Goal: Find contact information: Find contact information

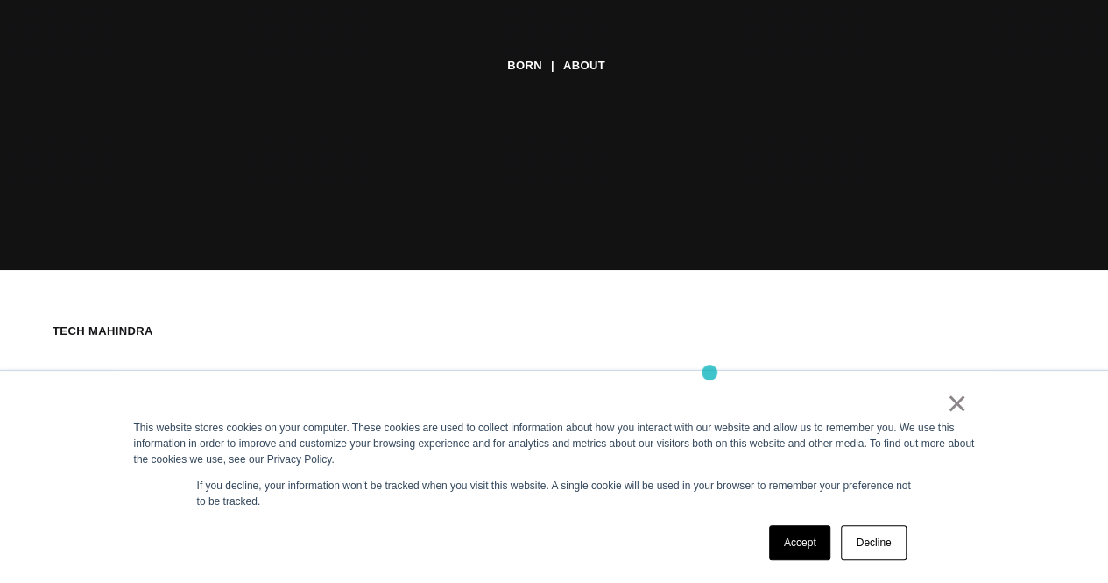
scroll to position [314, 0]
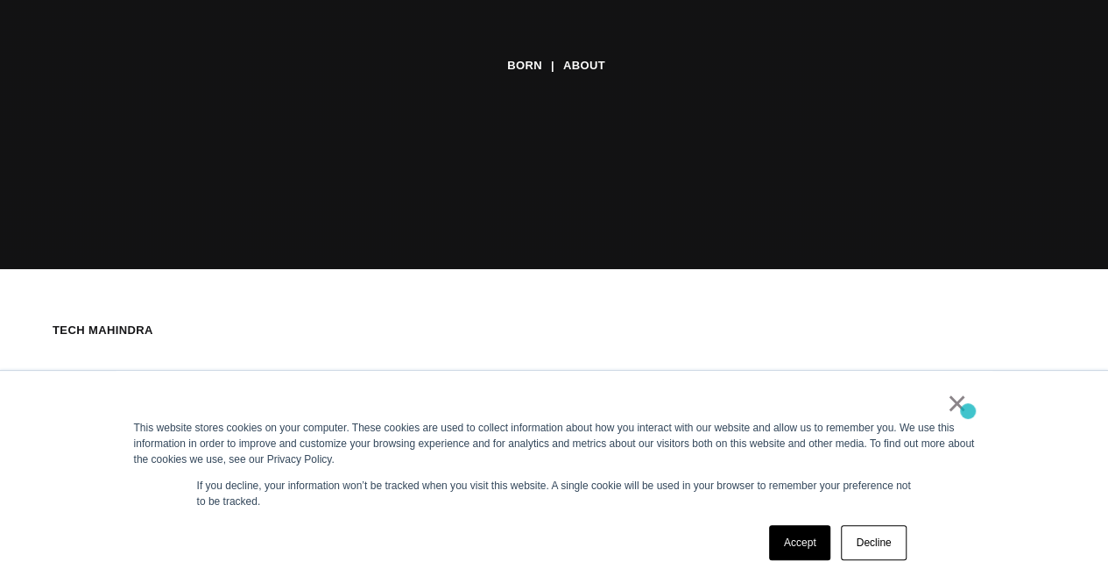
click at [968, 411] on div "× This website stores cookies on your computer. These cookies are used to colle…" at bounding box center [555, 477] width 876 height 212
click at [961, 402] on link "×" at bounding box center [957, 403] width 21 height 16
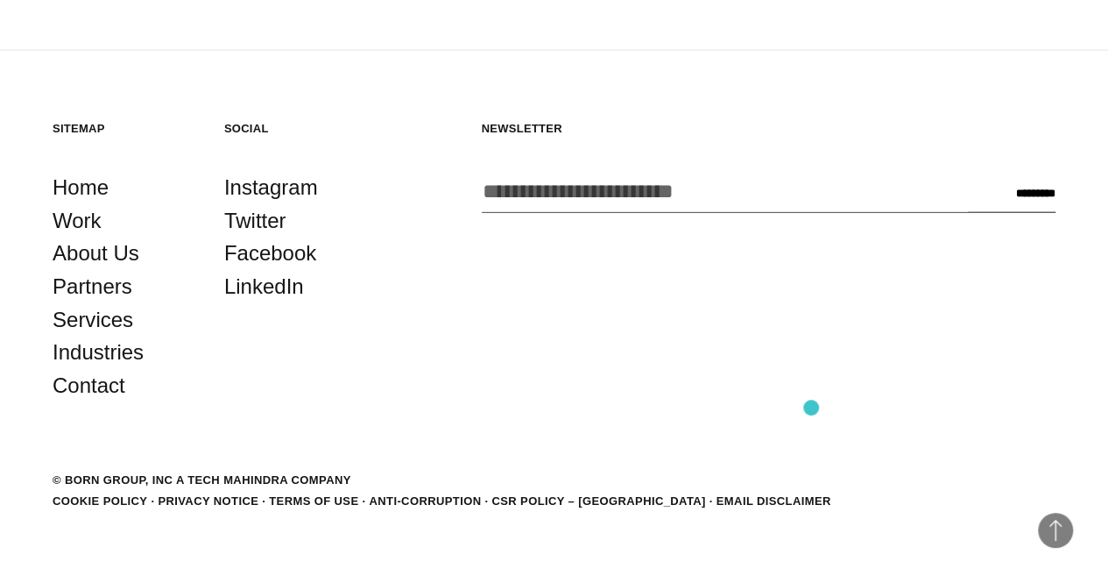
scroll to position [5637, 0]
click at [102, 402] on link "Contact" at bounding box center [89, 385] width 73 height 33
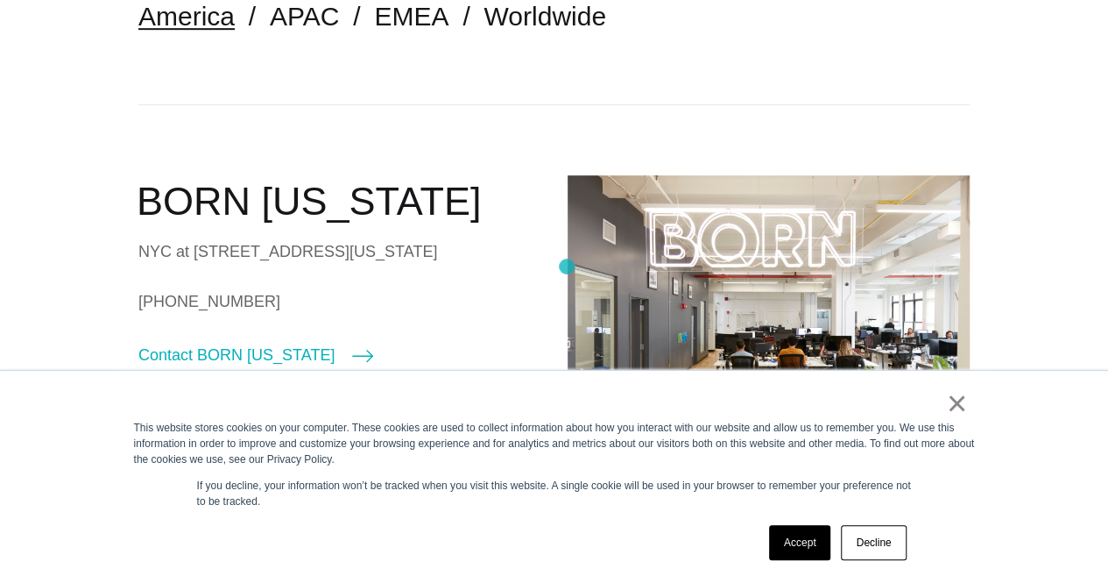
scroll to position [475, 0]
click at [964, 411] on link "×" at bounding box center [957, 403] width 21 height 16
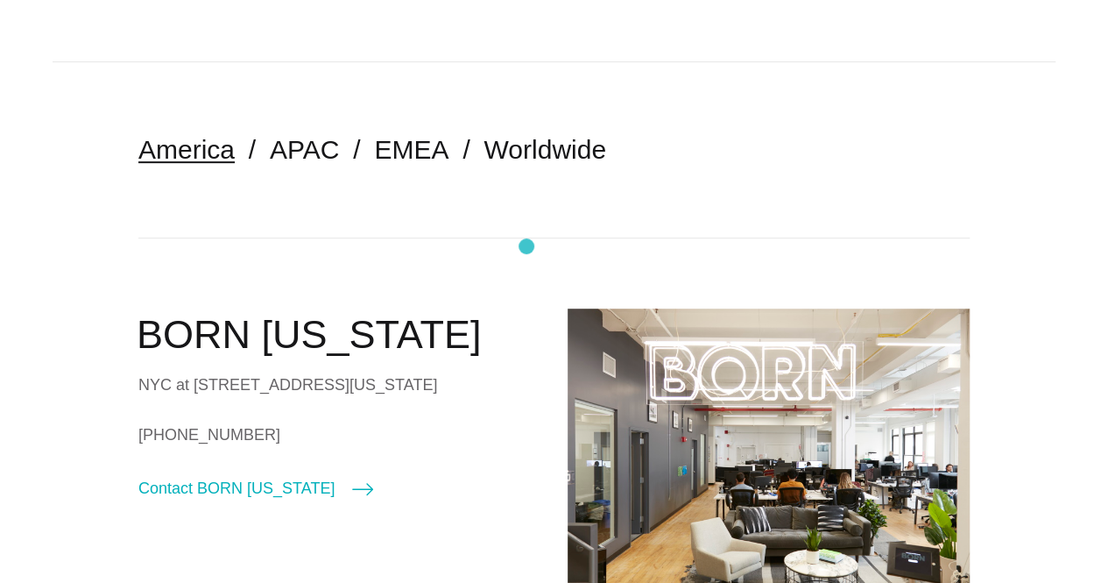
scroll to position [340, 0]
